Goal: Transaction & Acquisition: Book appointment/travel/reservation

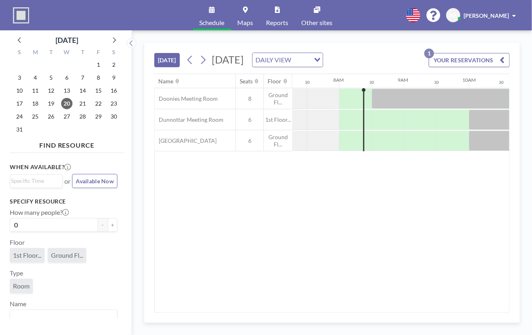
scroll to position [0, 486]
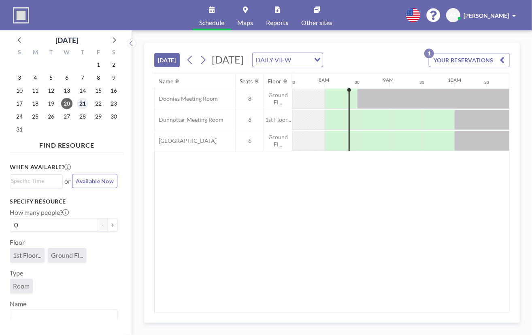
click at [81, 106] on span "21" at bounding box center [82, 103] width 11 height 11
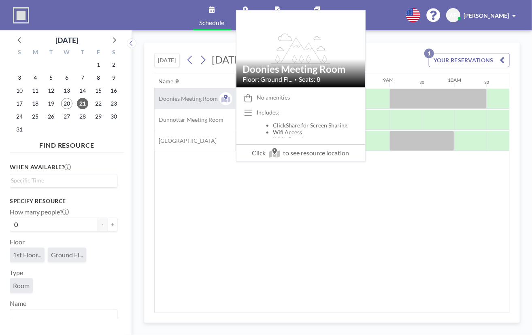
click at [194, 99] on span "Doonies Meeting Room" at bounding box center [186, 98] width 63 height 7
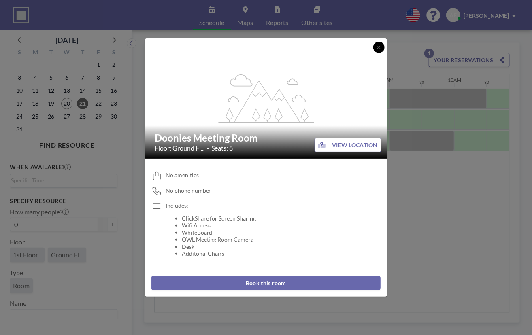
click at [377, 48] on icon at bounding box center [379, 47] width 5 height 5
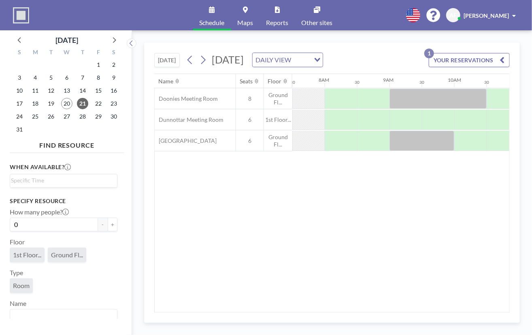
click at [320, 58] on icon "Search for option" at bounding box center [318, 60] width 6 height 4
click at [395, 84] on li "WEEKLY VIEW" at bounding box center [374, 86] width 69 height 12
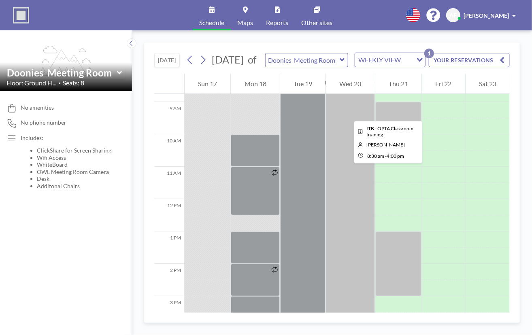
scroll to position [243, 0]
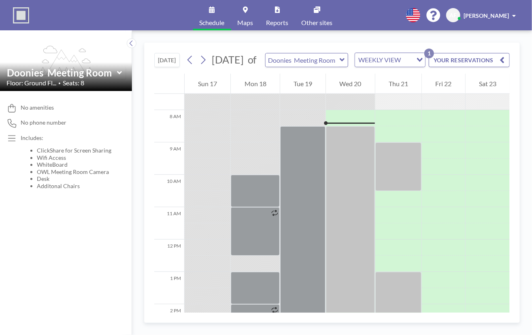
click at [344, 62] on icon at bounding box center [341, 59] width 5 height 3
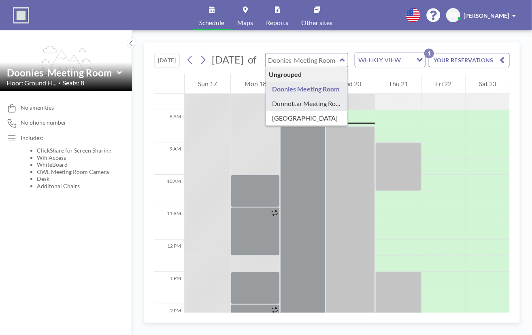
type input "Dunnottar Meeting Room"
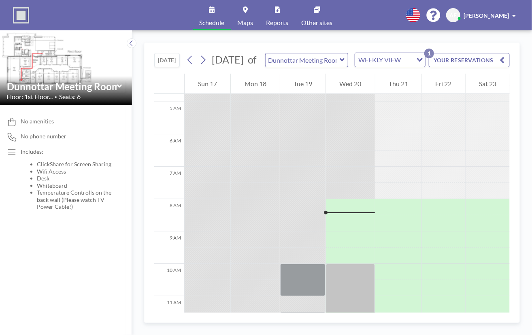
scroll to position [168, 0]
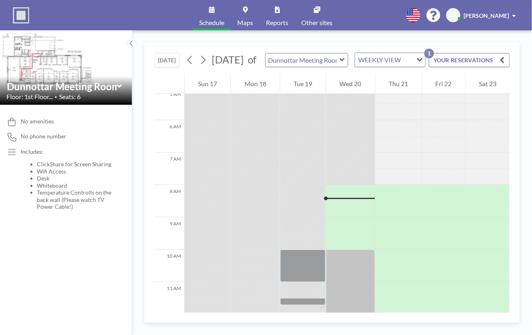
click at [342, 62] on icon at bounding box center [341, 59] width 5 height 3
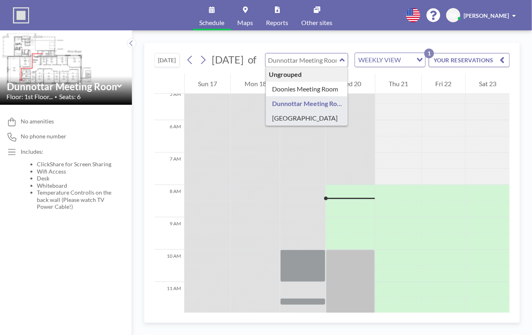
type input "[GEOGRAPHIC_DATA]"
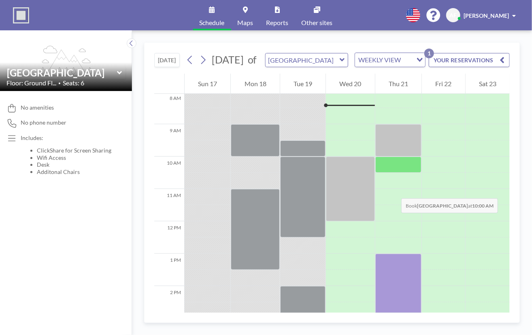
scroll to position [243, 0]
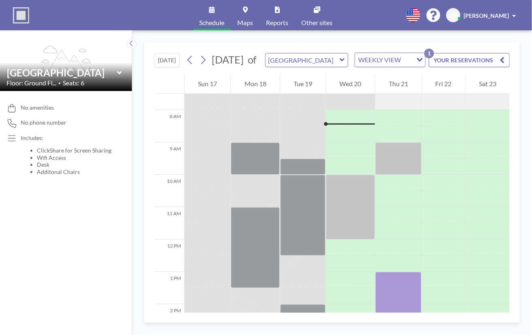
click at [342, 62] on icon at bounding box center [341, 59] width 5 height 3
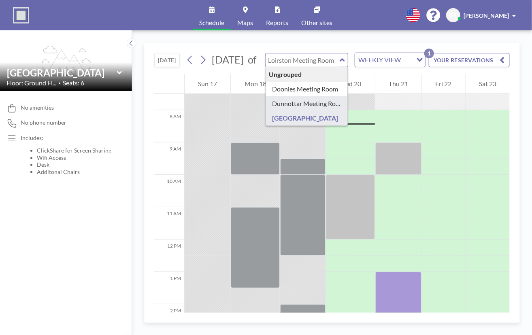
type input "Dunnottar Meeting Room"
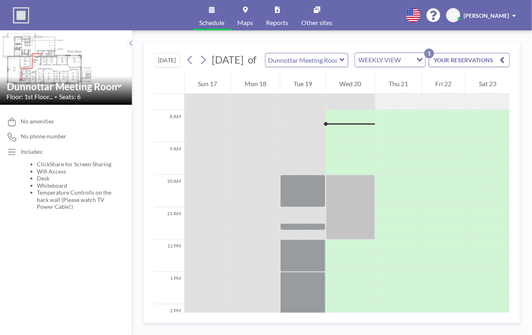
click at [344, 62] on icon at bounding box center [341, 59] width 5 height 3
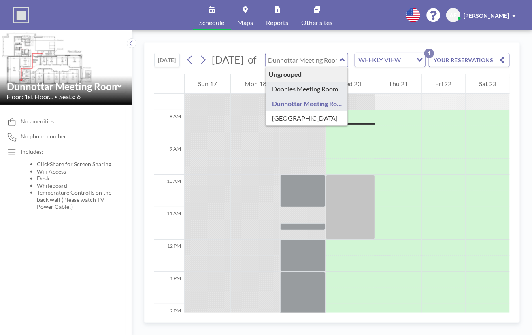
type input "Doonies Meeting Room"
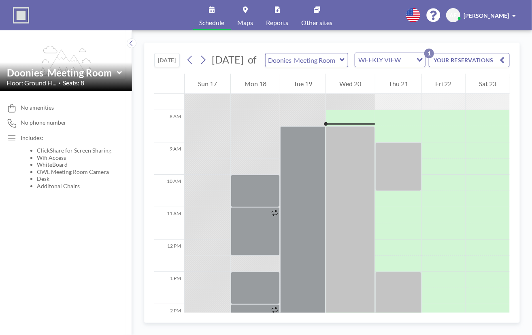
click at [343, 62] on icon at bounding box center [342, 60] width 5 height 8
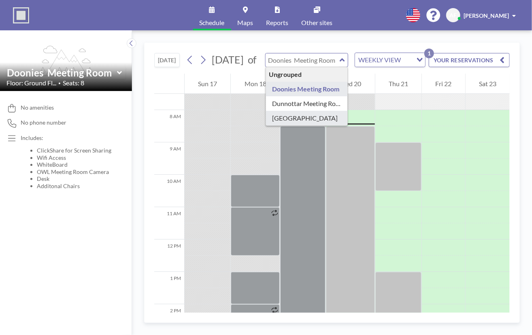
type input "[GEOGRAPHIC_DATA]"
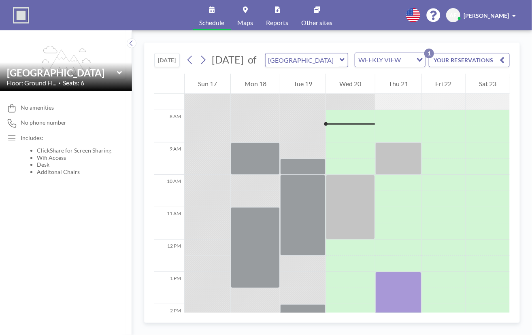
click at [341, 62] on icon at bounding box center [341, 59] width 5 height 3
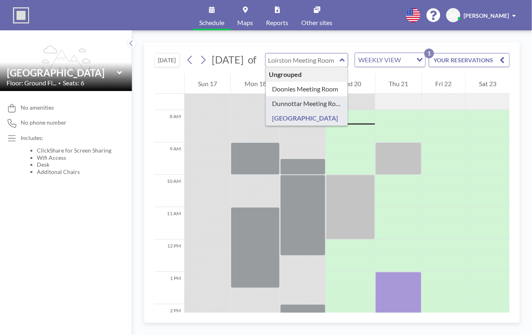
type input "Dunnottar Meeting Room"
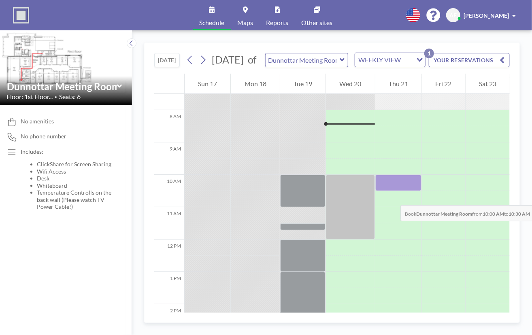
click at [392, 191] on div at bounding box center [398, 183] width 46 height 16
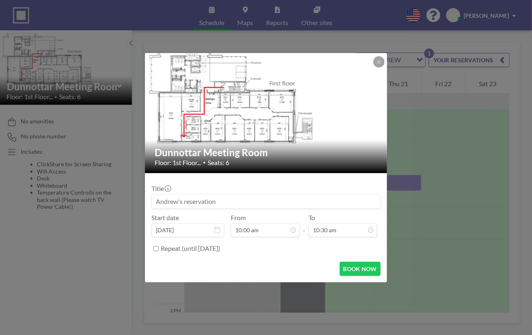
click at [393, 197] on div "Dunnottar Meeting Room Floor: 1st Floor... • Seats: 6 Title Start date [DATE] F…" at bounding box center [266, 167] width 532 height 335
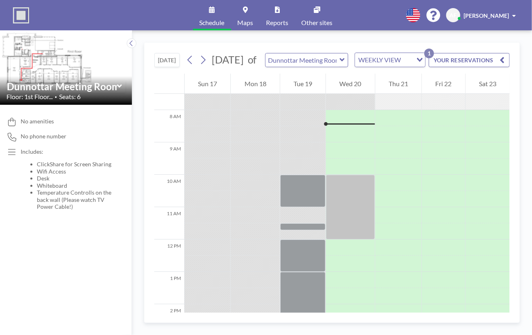
click at [393, 191] on div at bounding box center [398, 183] width 46 height 16
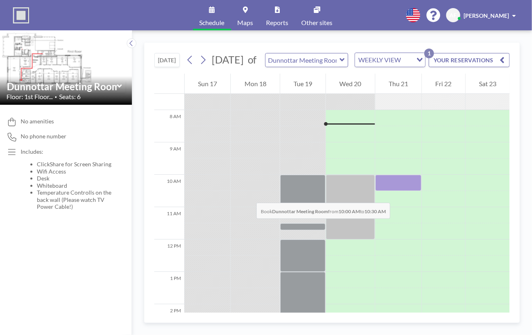
click at [394, 191] on div at bounding box center [398, 183] width 46 height 16
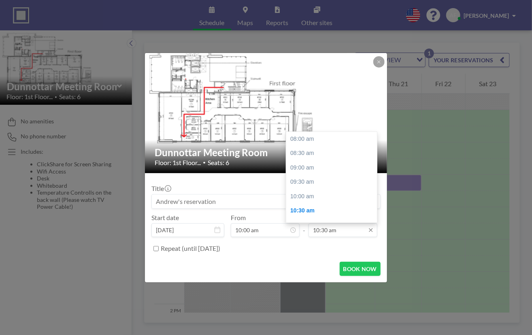
scroll to position [72, 0]
click at [322, 154] on div "11:00 am" at bounding box center [333, 153] width 95 height 15
type input "11:00 am"
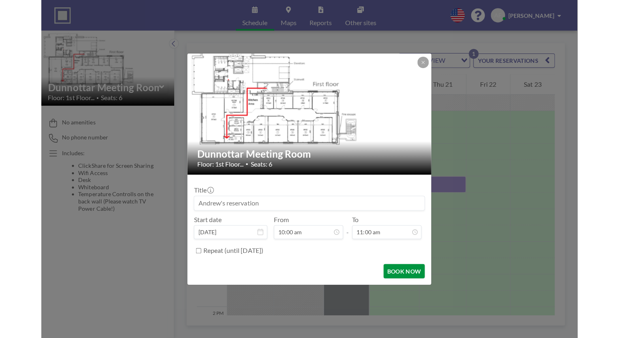
scroll to position [58, 0]
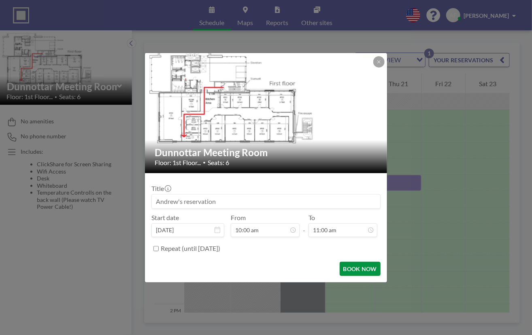
click at [358, 270] on button "BOOK NOW" at bounding box center [360, 269] width 41 height 14
